Goal: Task Accomplishment & Management: Use online tool/utility

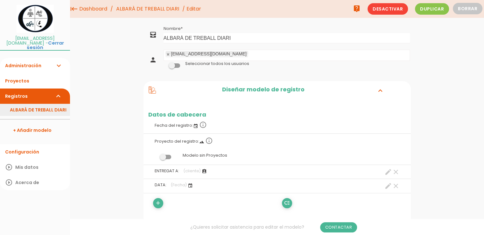
click at [41, 104] on link "ALBARÀ DE TREBALL DIARI" at bounding box center [35, 110] width 70 height 12
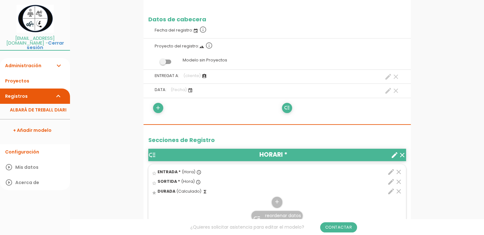
scroll to position [64, 0]
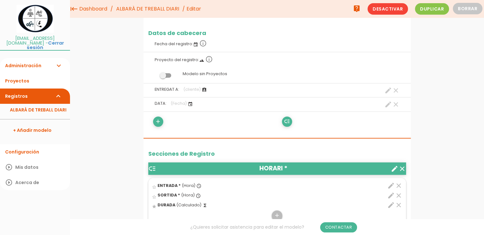
click at [395, 91] on icon "clear" at bounding box center [396, 91] width 8 height 8
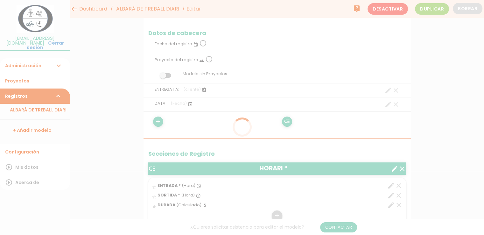
scroll to position [0, 0]
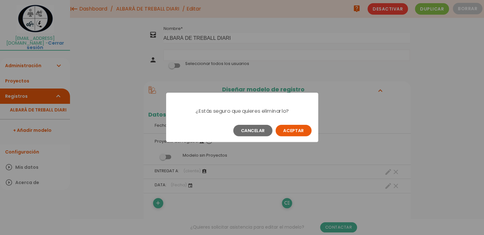
click at [290, 130] on button "Aceptar" at bounding box center [294, 130] width 36 height 11
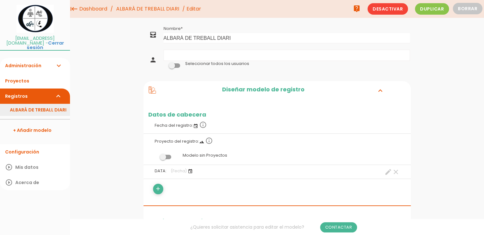
click at [42, 104] on link "ALBARÀ DE TREBALL DIARI" at bounding box center [35, 110] width 70 height 12
click at [23, 107] on link "ALBARÀ DE TREBALL DIARI" at bounding box center [35, 110] width 70 height 12
click at [29, 104] on link "ALBARÀ DE TREBALL DIARI" at bounding box center [35, 110] width 70 height 12
